Goal: Task Accomplishment & Management: Use online tool/utility

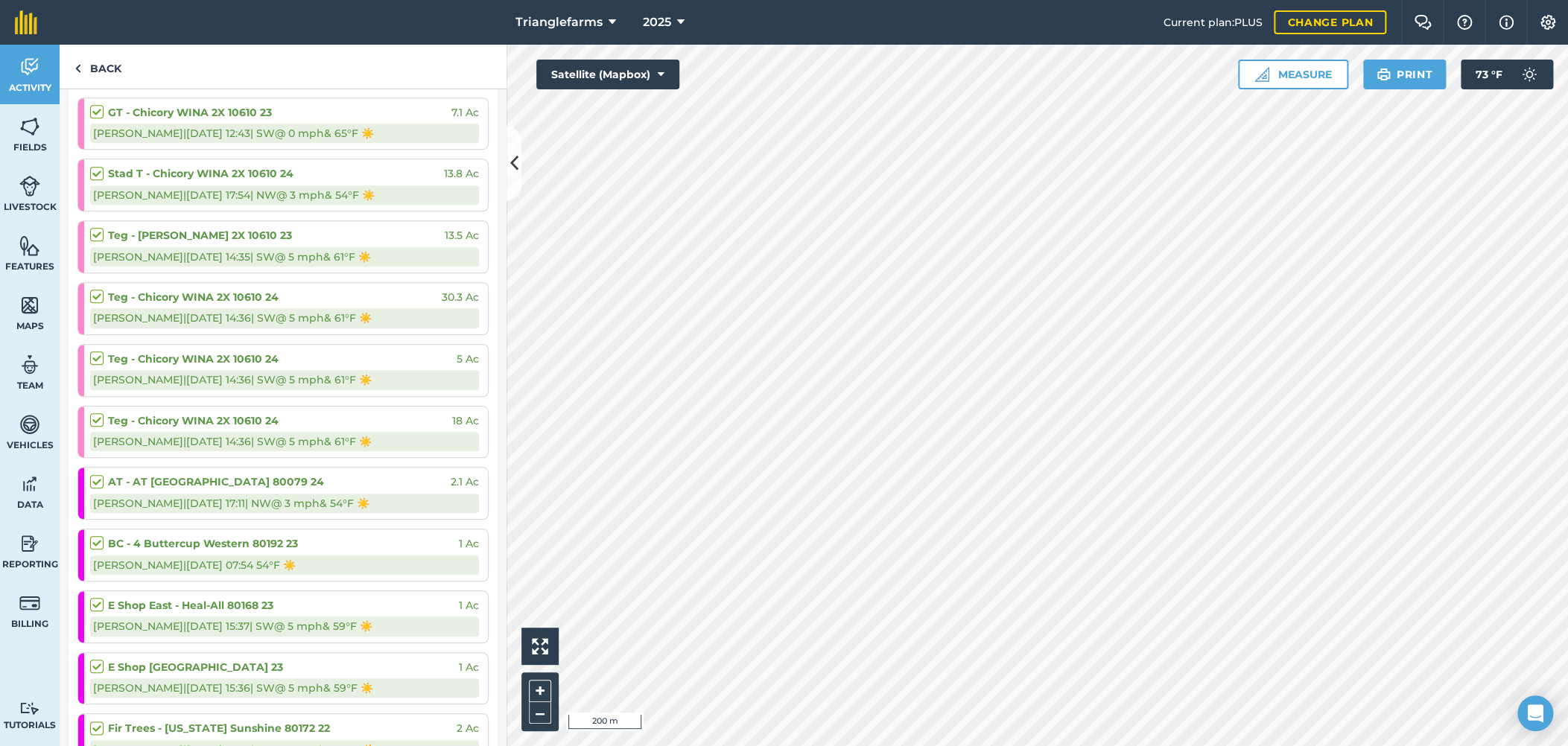
scroll to position [495, 0]
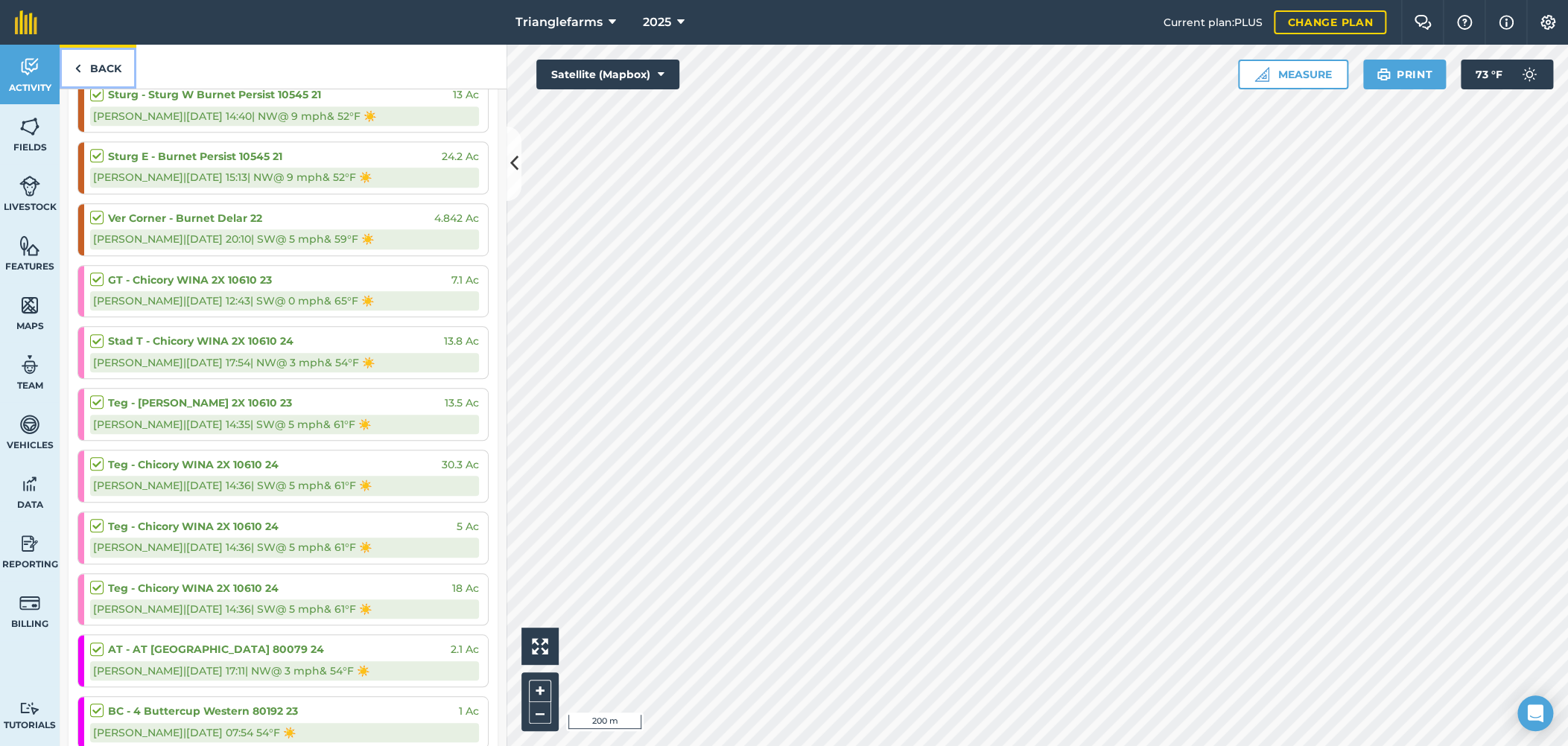
click at [105, 67] on link "Back" at bounding box center [98, 67] width 76 height 44
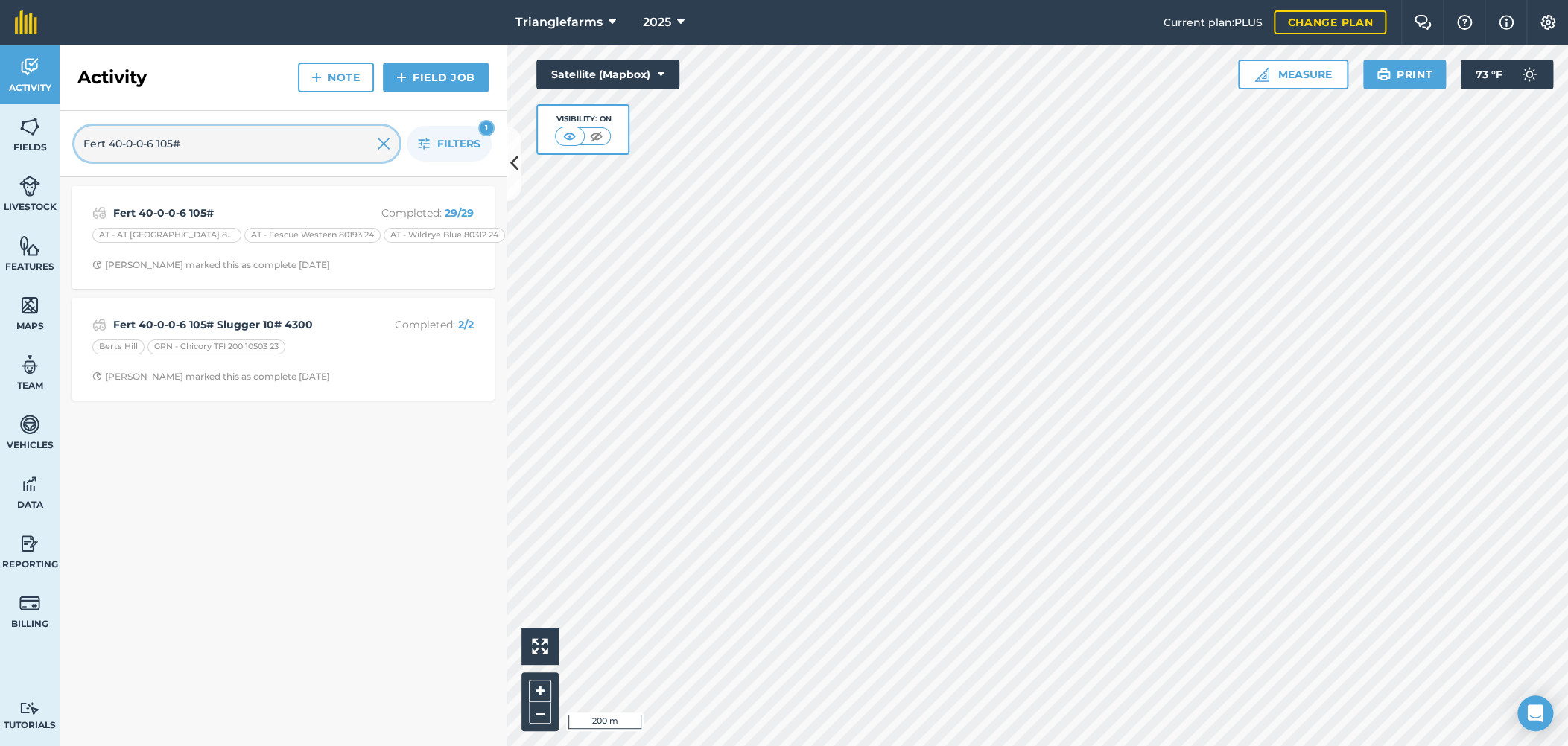
click at [154, 137] on input "Fert 40-0-0-6 105#" at bounding box center [237, 144] width 325 height 36
paste input "SpGM envy six 1qt sharpen 1oz govee 4.5oz [PERSON_NAME]"
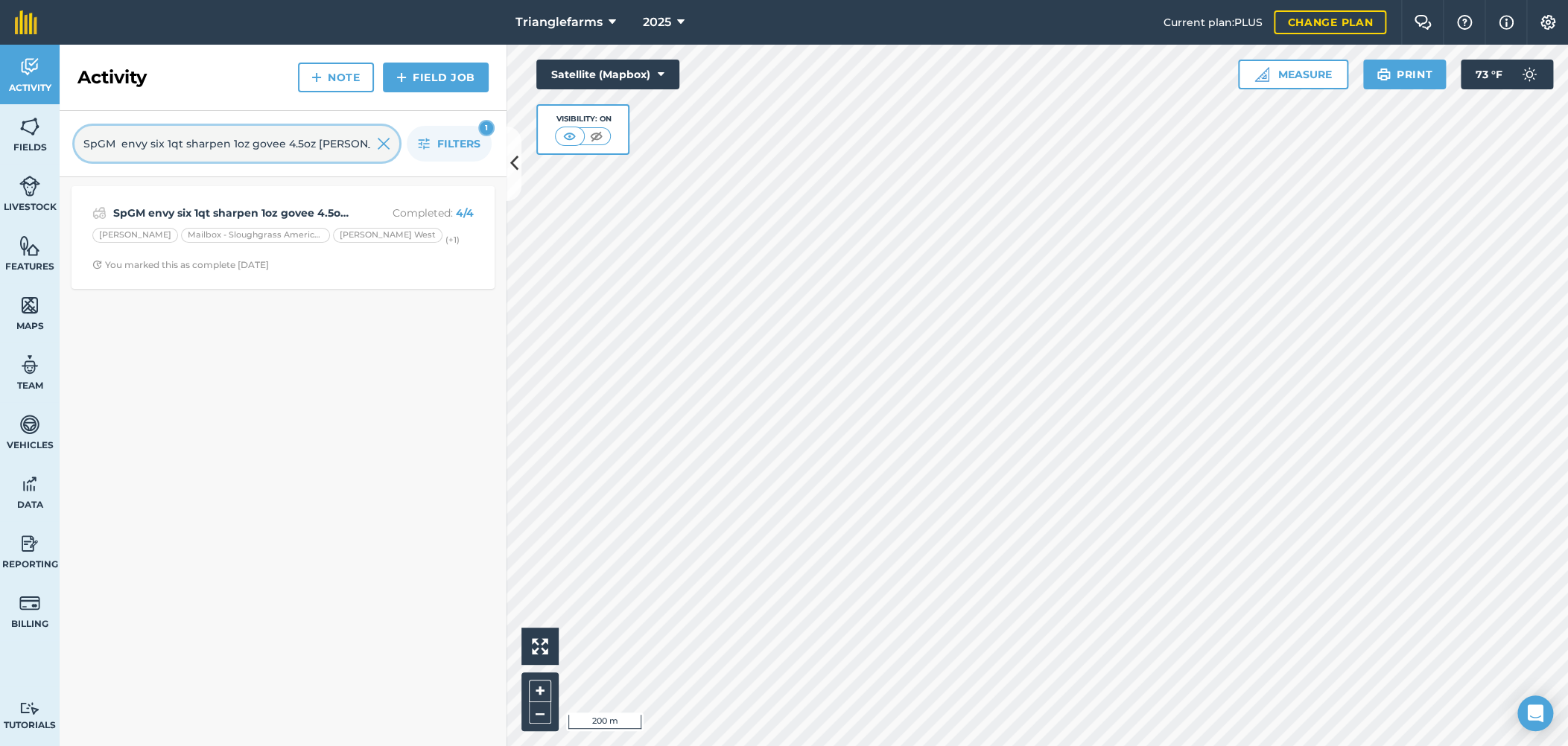
type input "SpGM envy six 1qt sharpen 1oz govee 4.5oz [PERSON_NAME]"
click at [214, 213] on strong "SpGM envy six 1qt sharpen 1oz govee 4.5oz [PERSON_NAME]" at bounding box center [231, 212] width 236 height 17
